Goal: Transaction & Acquisition: Subscribe to service/newsletter

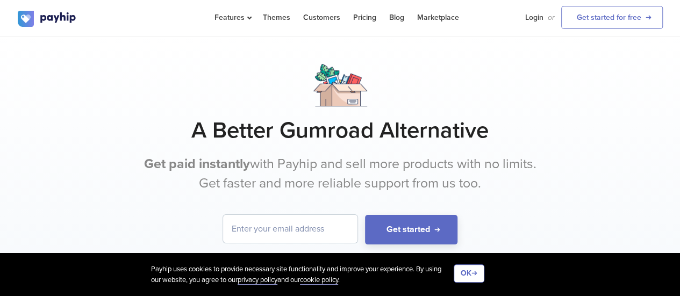
click at [288, 232] on input "email" at bounding box center [290, 229] width 134 height 28
type input "eliseibejan02@gmail.com"
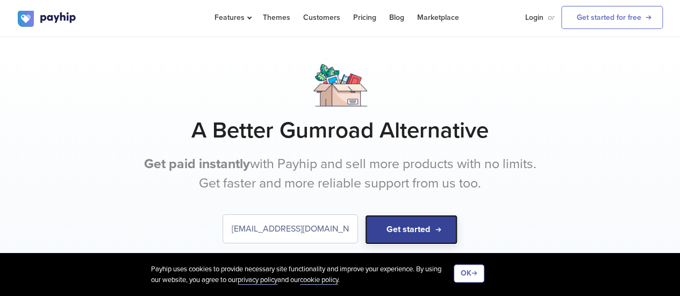
click at [401, 232] on button "Get started" at bounding box center [411, 230] width 92 height 30
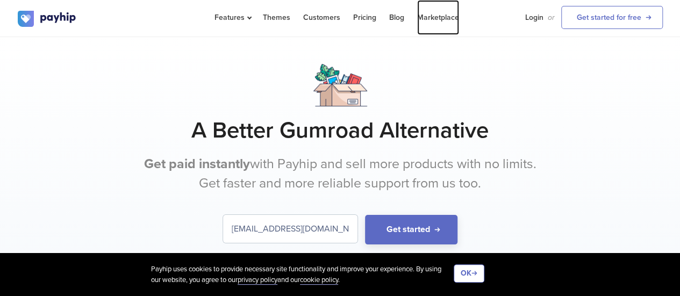
click at [446, 19] on link "Marketplace" at bounding box center [438, 17] width 42 height 35
